Goal: Task Accomplishment & Management: Manage account settings

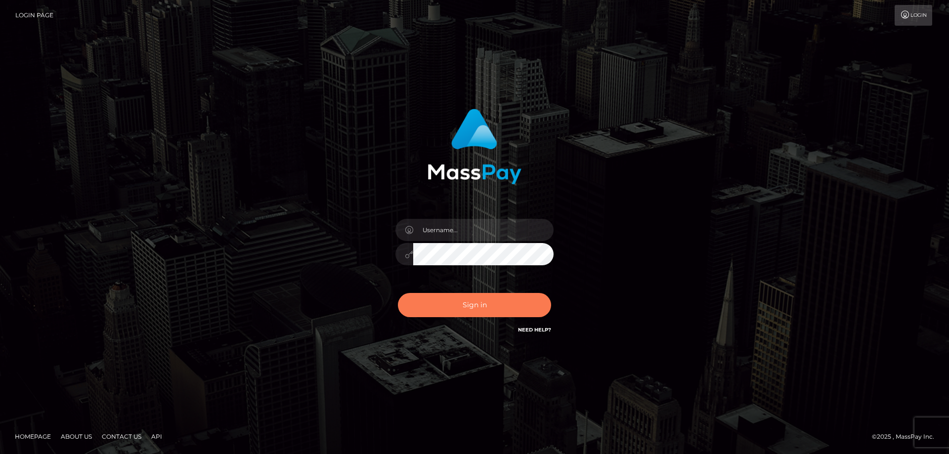
click at [546, 299] on button "Sign in" at bounding box center [474, 305] width 153 height 24
type input "Queen.megabonanza"
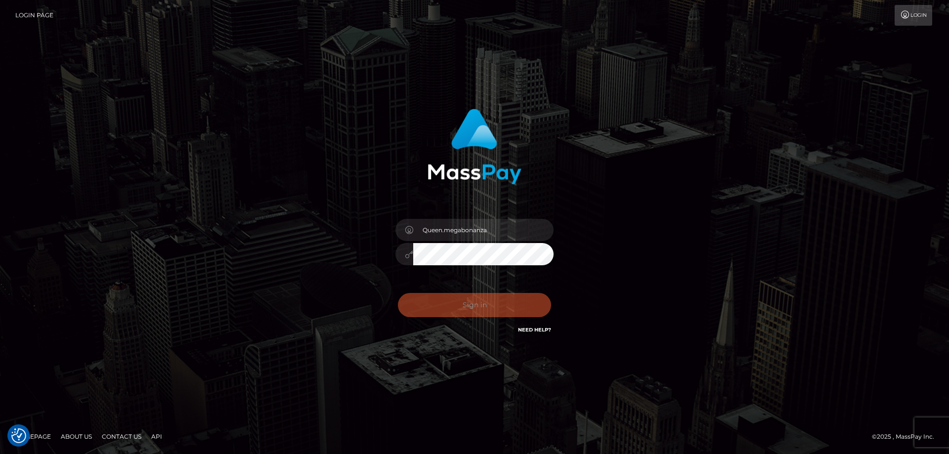
click at [541, 305] on div "Sign in Need Help?" at bounding box center [474, 309] width 173 height 44
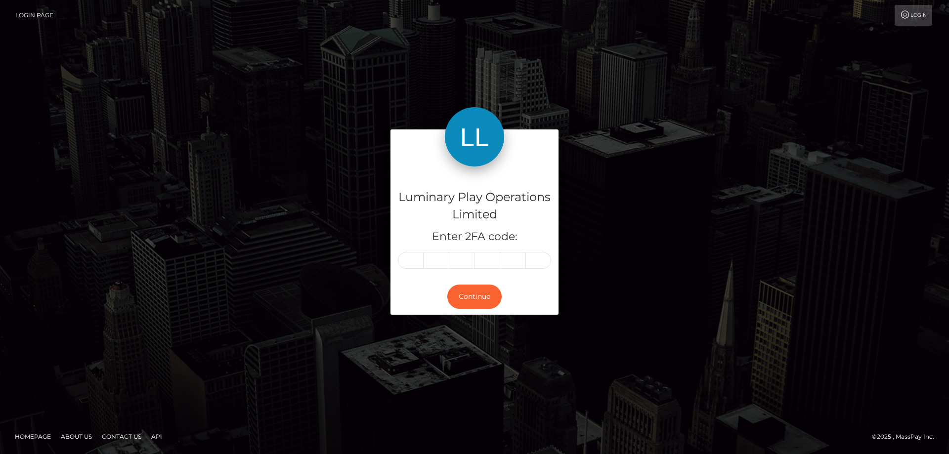
click at [408, 261] on input "text" at bounding box center [411, 260] width 26 height 17
type input "6"
type input "2"
type input "8"
type input "6"
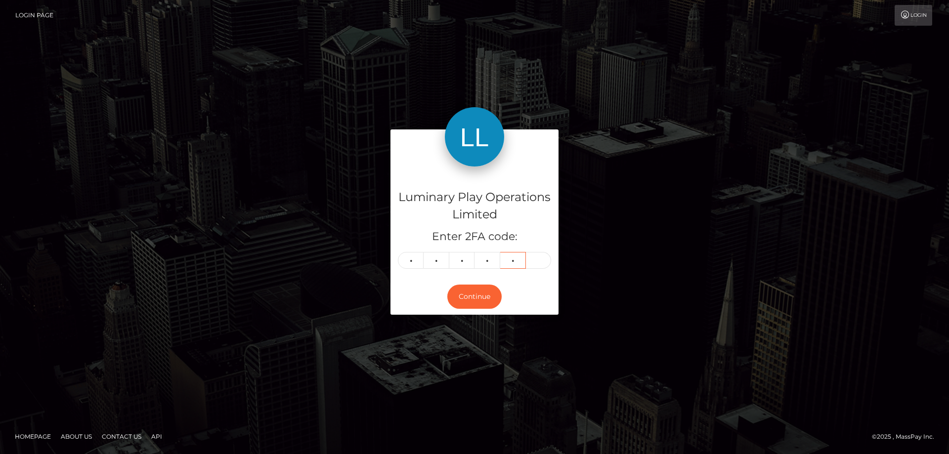
type input "6"
type input "0"
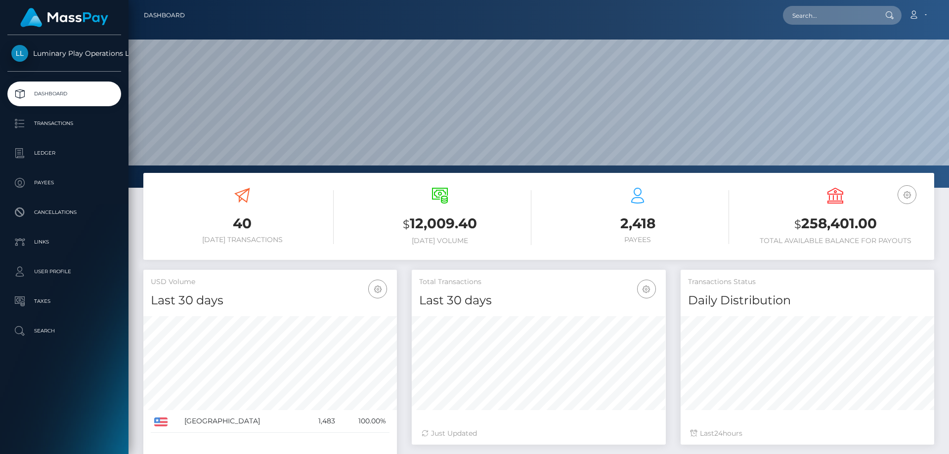
scroll to position [175, 254]
drag, startPoint x: 876, startPoint y: 227, endPoint x: 802, endPoint y: 223, distance: 73.8
click at [802, 223] on h3 "$ 258,401.00" at bounding box center [835, 224] width 183 height 20
copy h3 "258,401.00"
